Goal: Task Accomplishment & Management: Manage account settings

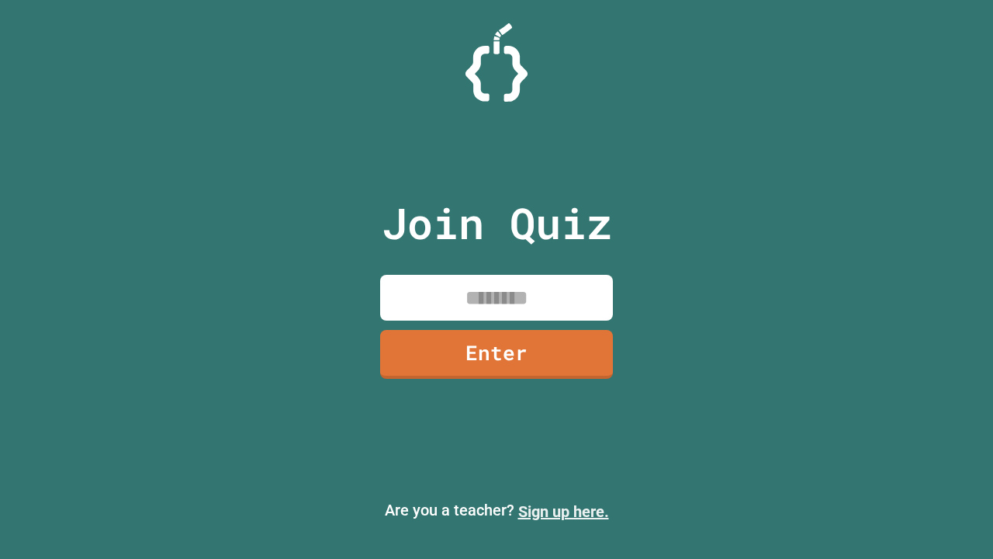
click at [563, 511] on link "Sign up here." at bounding box center [563, 511] width 91 height 19
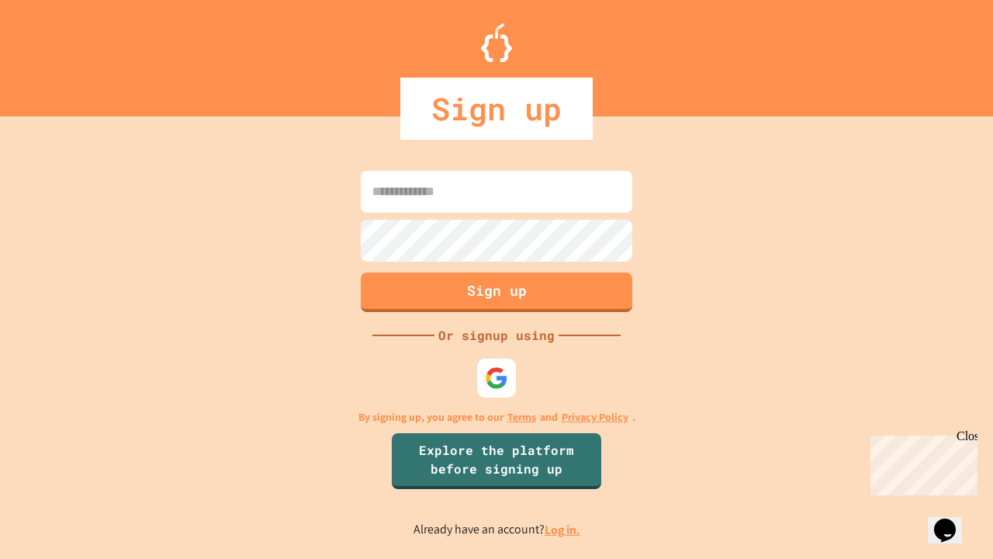
click at [563, 529] on link "Log in." at bounding box center [563, 529] width 36 height 16
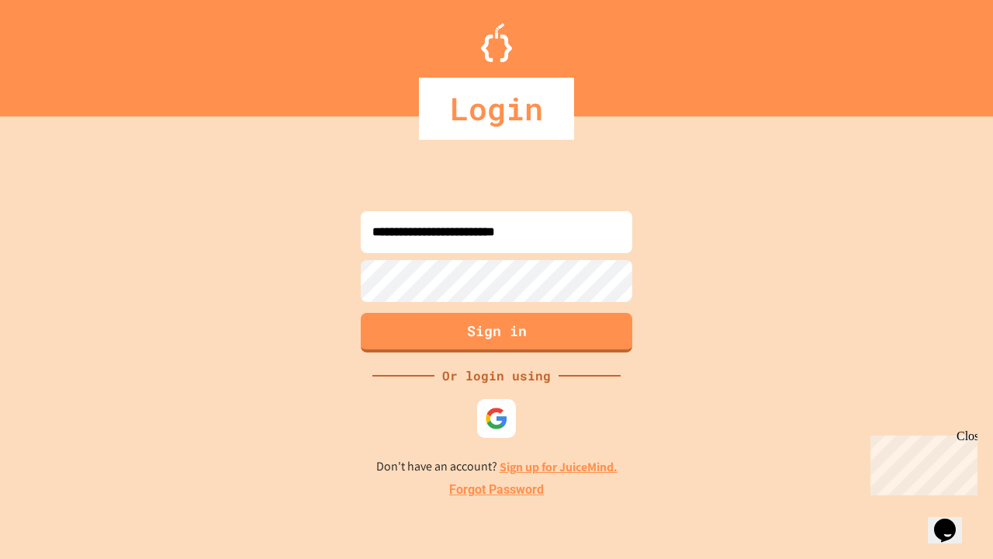
type input "**********"
